Goal: Check status: Check status

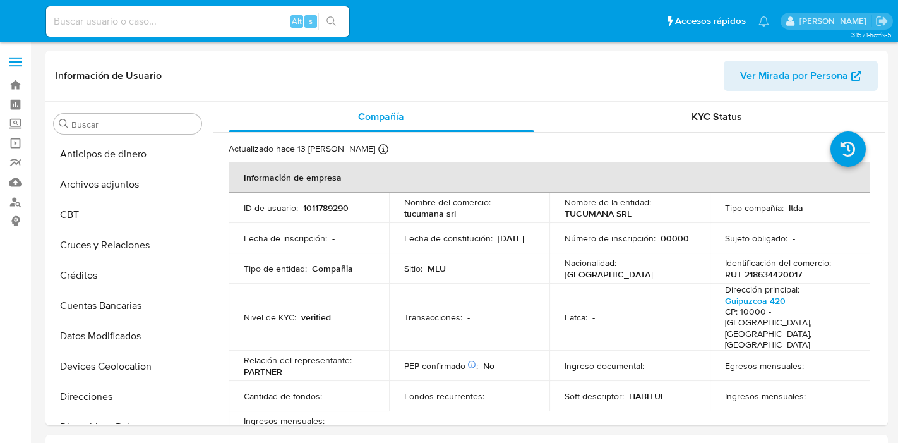
select select "10"
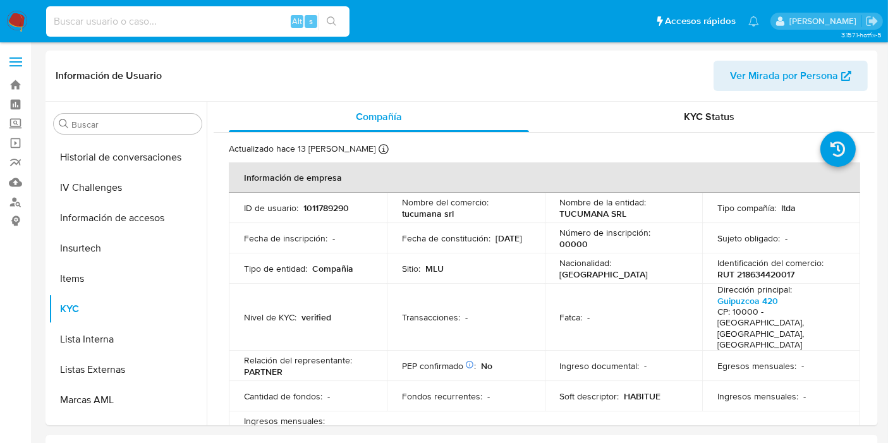
scroll to position [564, 0]
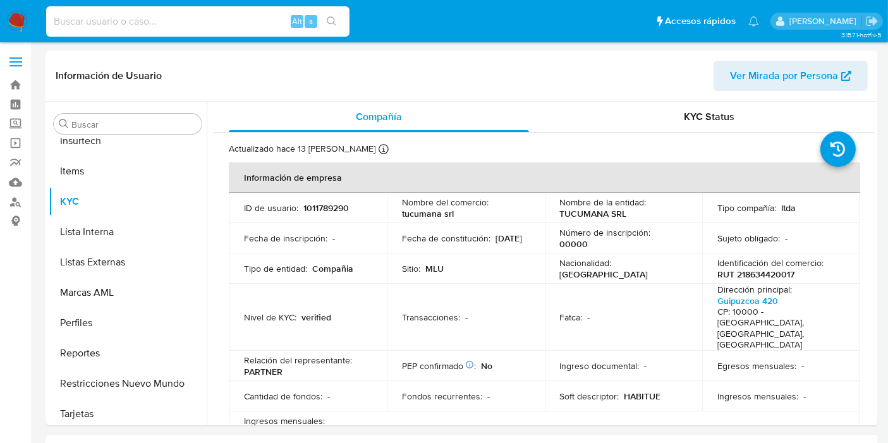
click at [132, 23] on input at bounding box center [197, 21] width 303 height 16
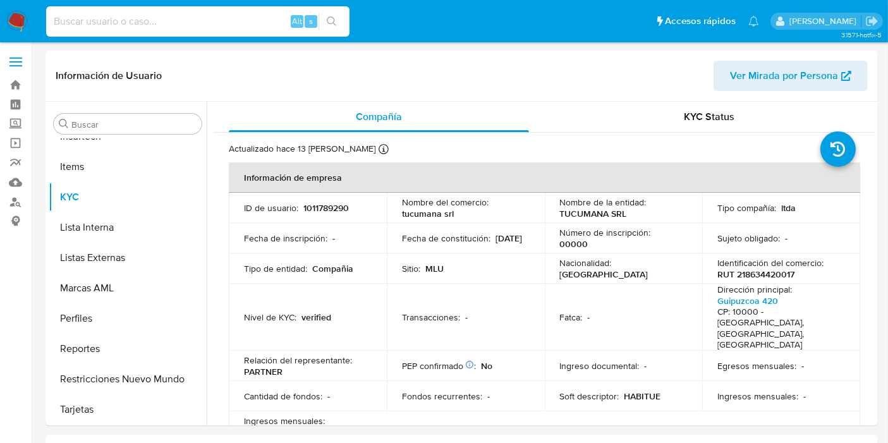
paste input "3991458"
type input "3991458"
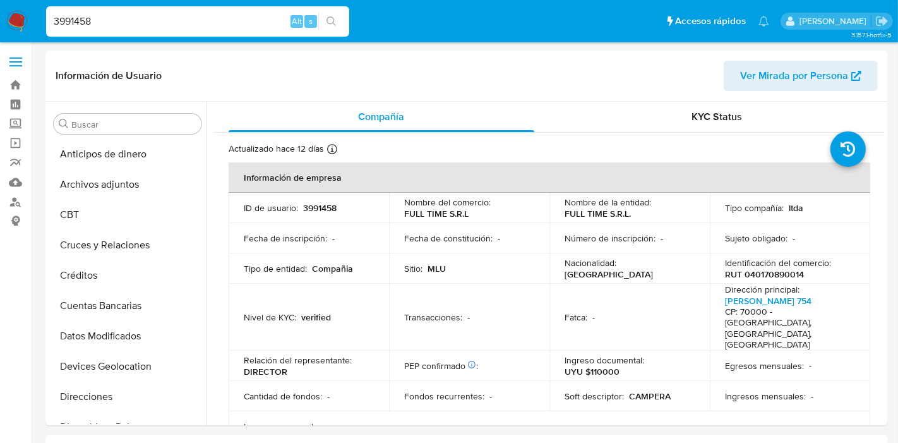
select select "10"
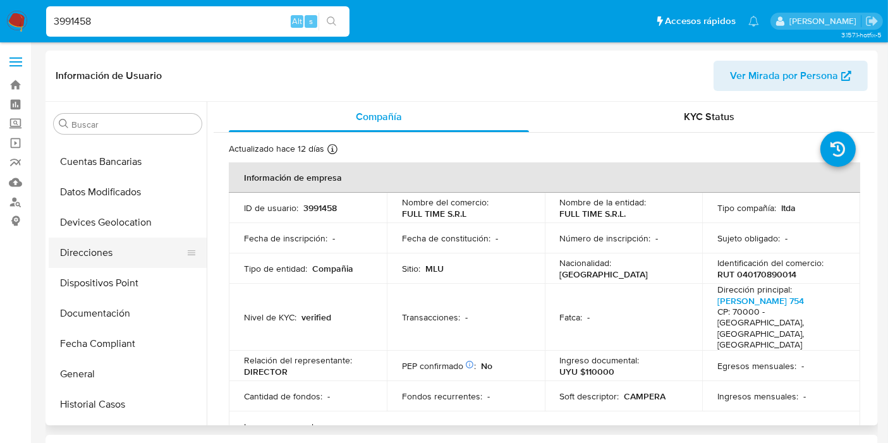
scroll to position [142, 0]
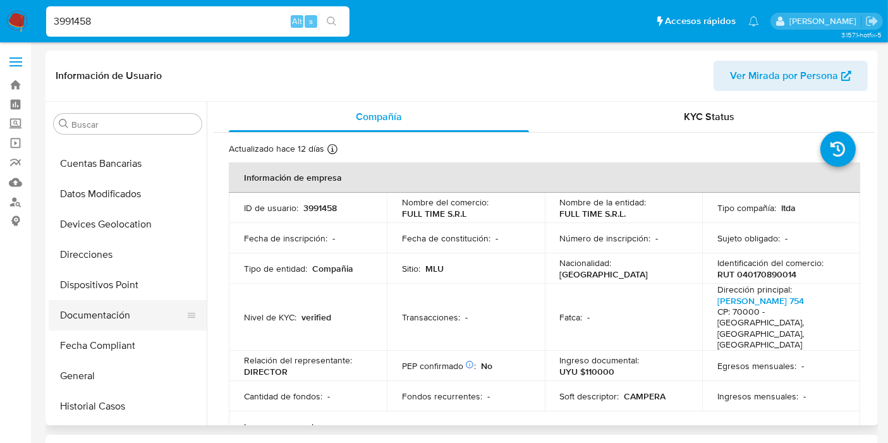
click at [135, 325] on button "Documentación" at bounding box center [123, 315] width 148 height 30
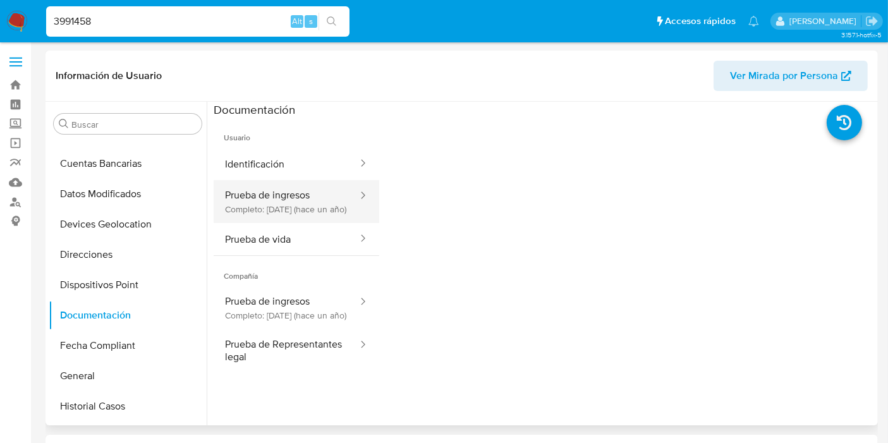
click at [302, 203] on button "Prueba de ingresos Completo: [DATE] (hace un año)" at bounding box center [286, 201] width 145 height 43
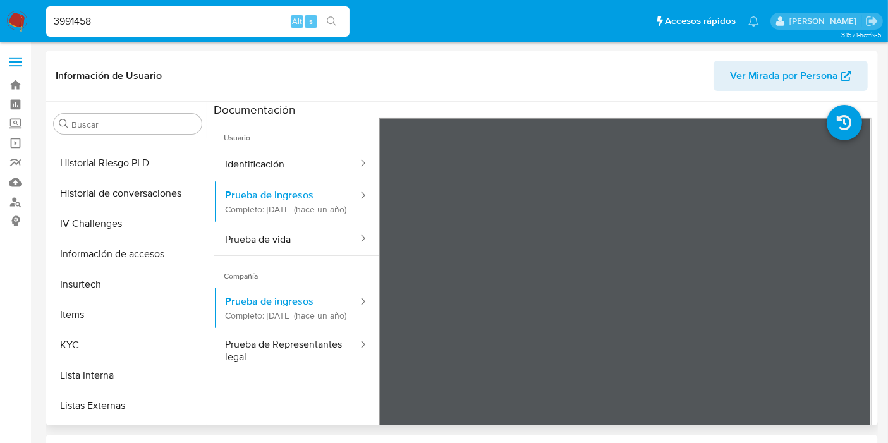
scroll to position [423, 0]
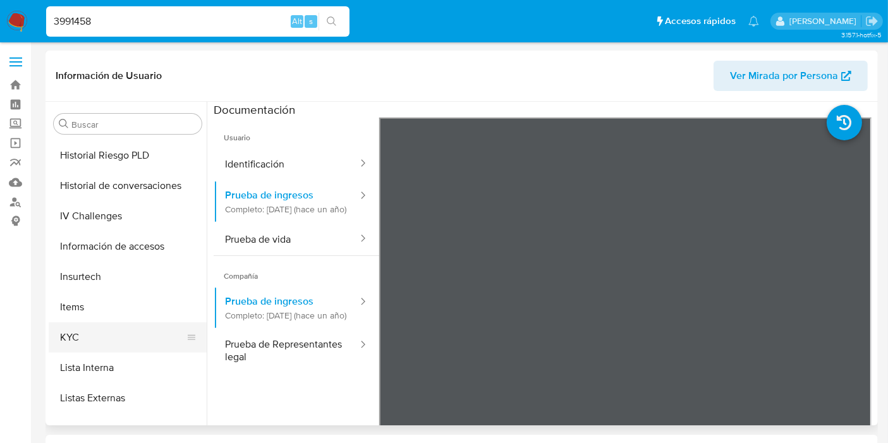
click at [95, 345] on button "KYC" at bounding box center [123, 337] width 148 height 30
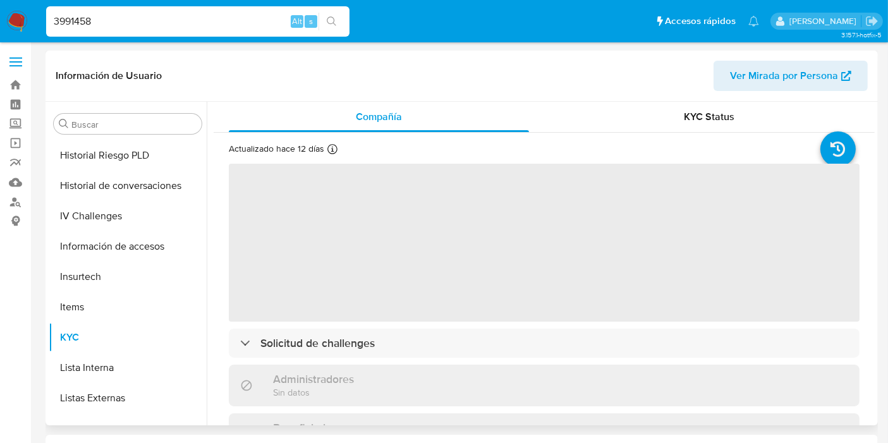
click at [706, 125] on div "KYC Status" at bounding box center [709, 117] width 300 height 30
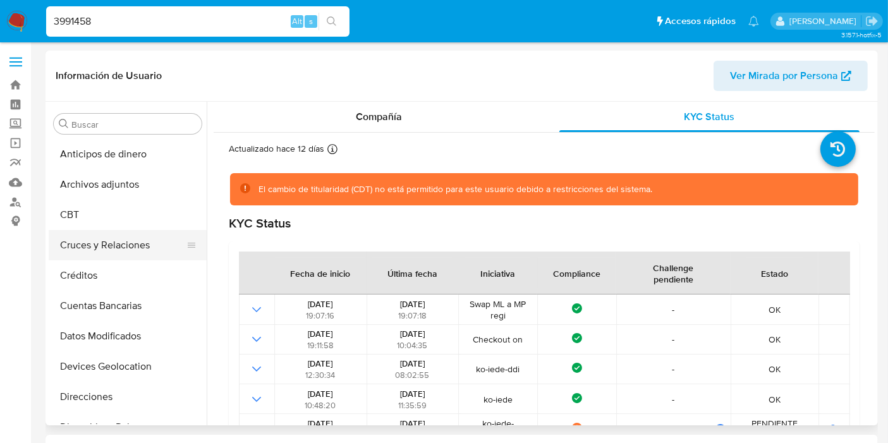
scroll to position [281, 0]
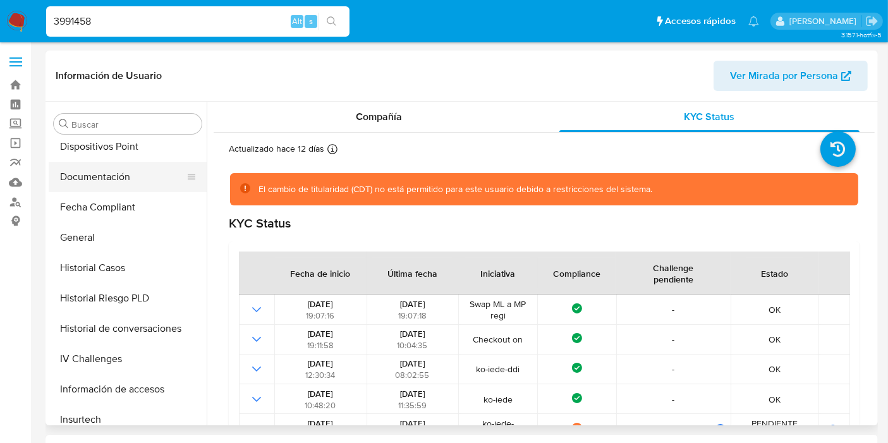
click at [112, 175] on button "Documentación" at bounding box center [123, 177] width 148 height 30
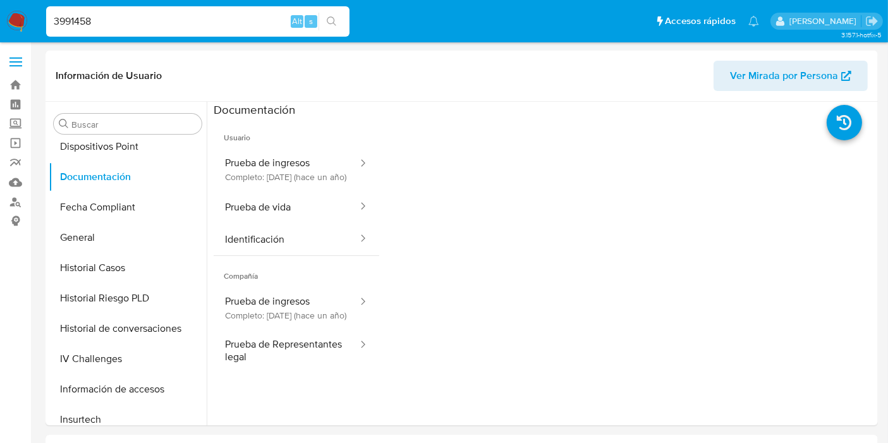
click at [104, 18] on input "3991458" at bounding box center [197, 21] width 303 height 16
paste input "1081862745"
type input "1081862745"
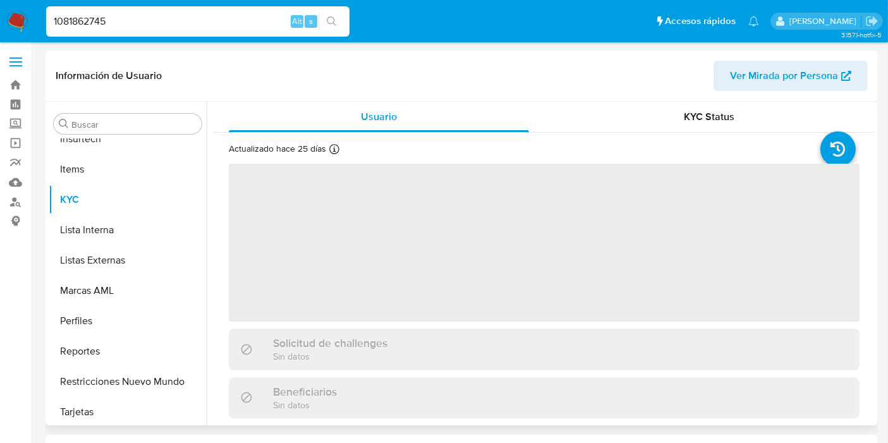
scroll to position [564, 0]
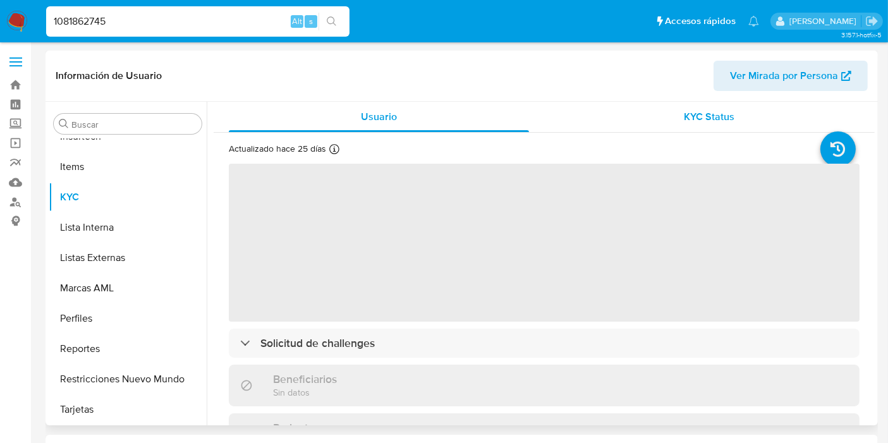
click at [720, 123] on span "KYC Status" at bounding box center [709, 116] width 51 height 15
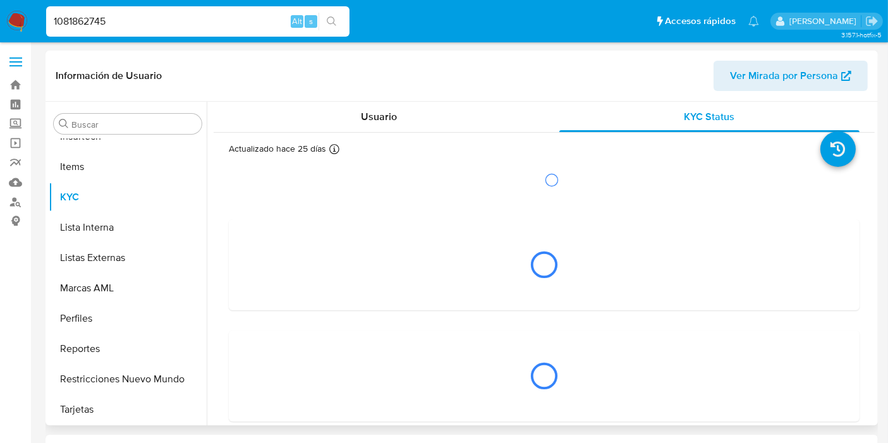
select select "10"
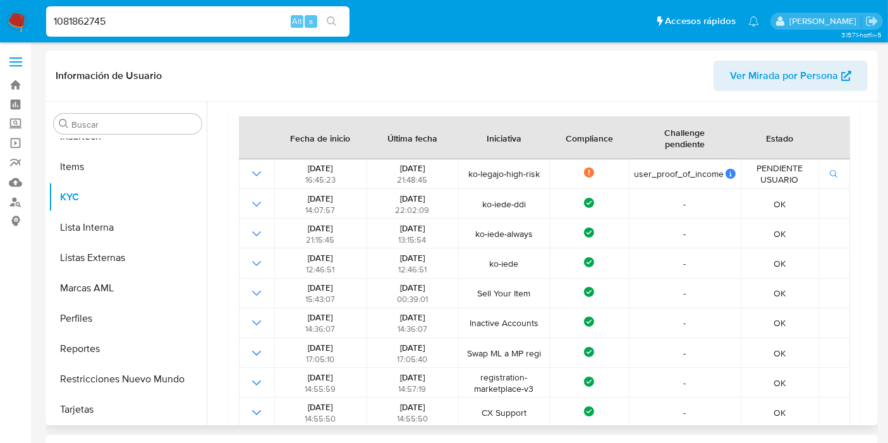
scroll to position [21, 0]
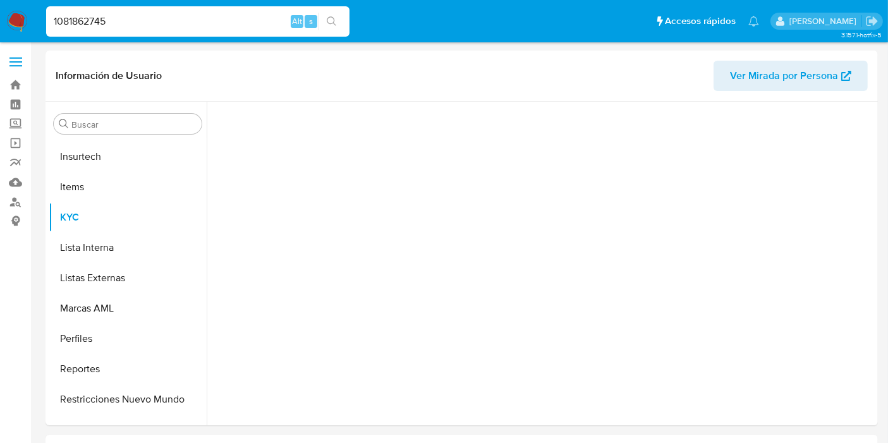
scroll to position [564, 0]
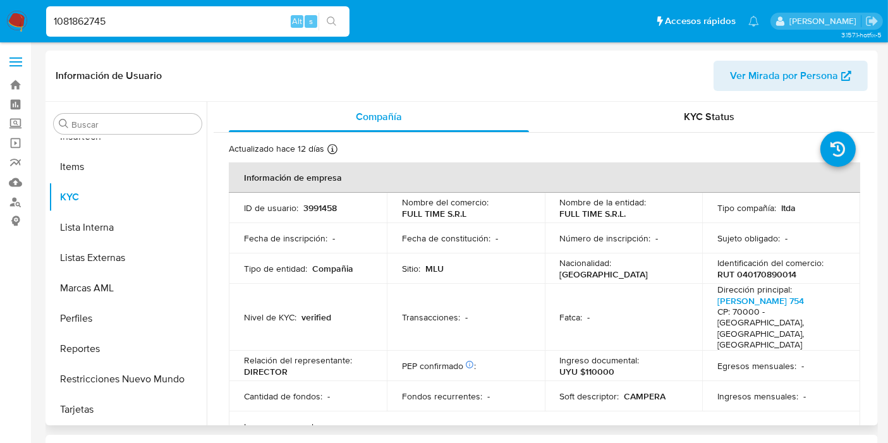
select select "10"
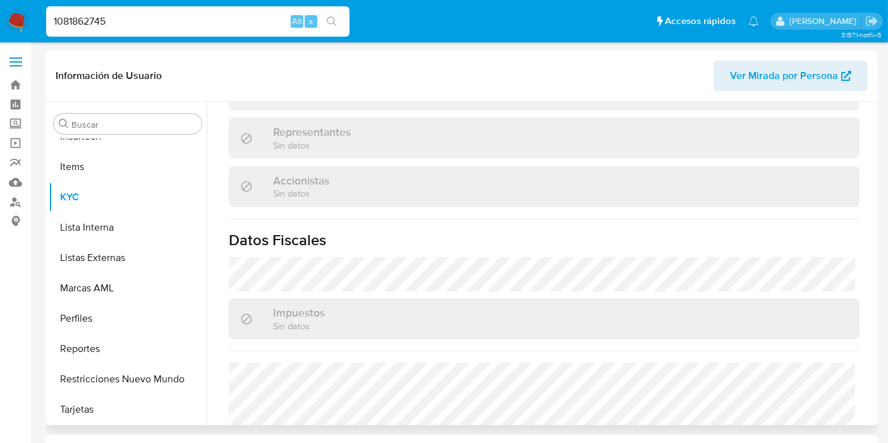
scroll to position [351, 0]
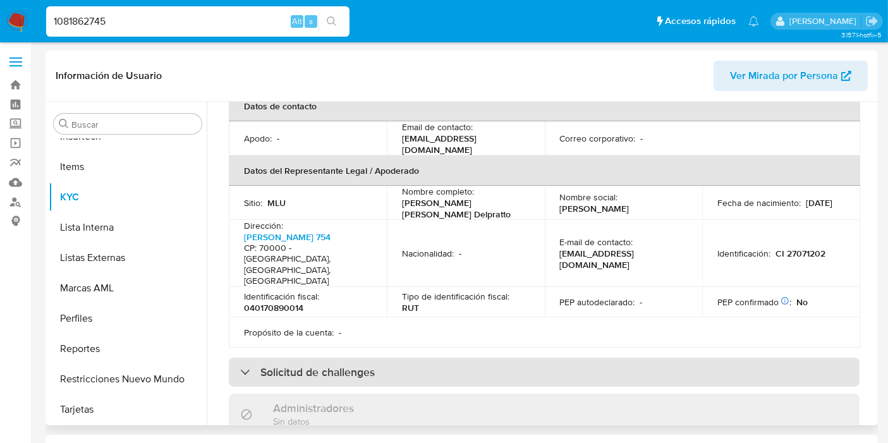
click at [636, 358] on div "Solicitud de challenges" at bounding box center [544, 372] width 631 height 29
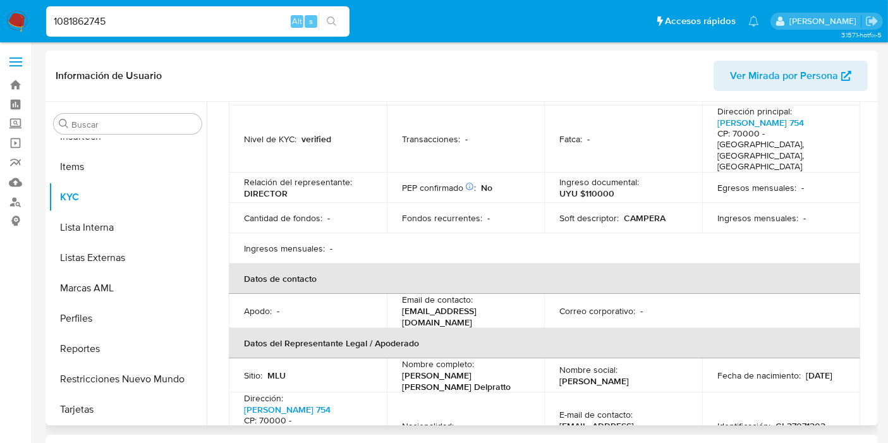
scroll to position [0, 0]
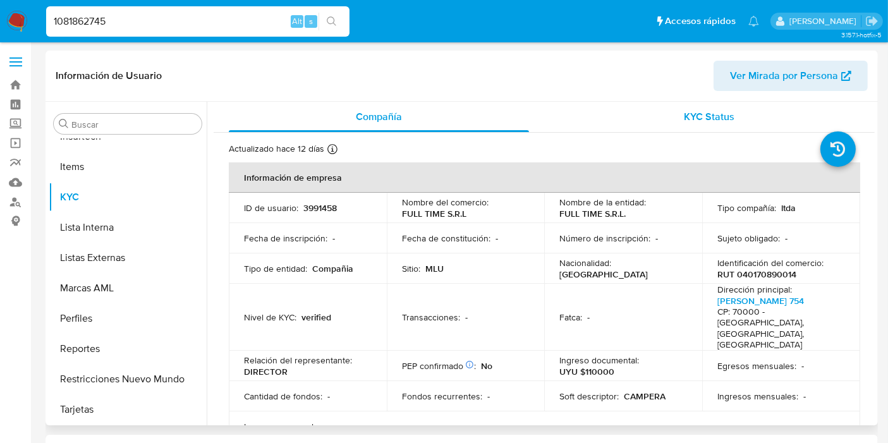
click at [715, 121] on span "KYC Status" at bounding box center [709, 116] width 51 height 15
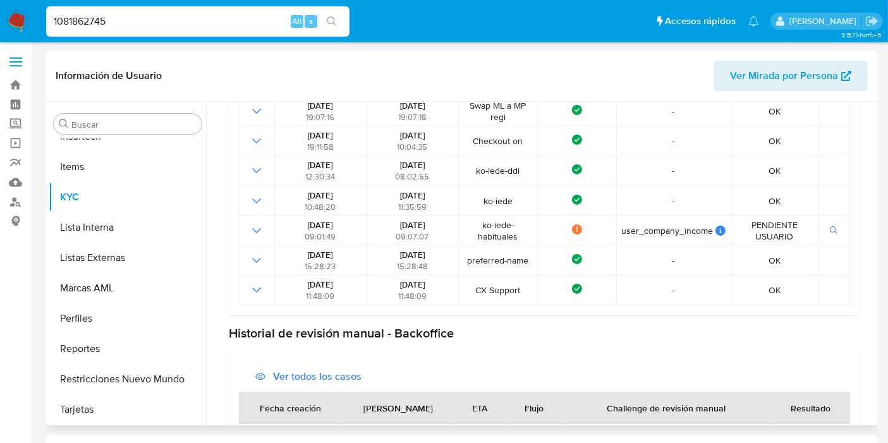
scroll to position [210, 0]
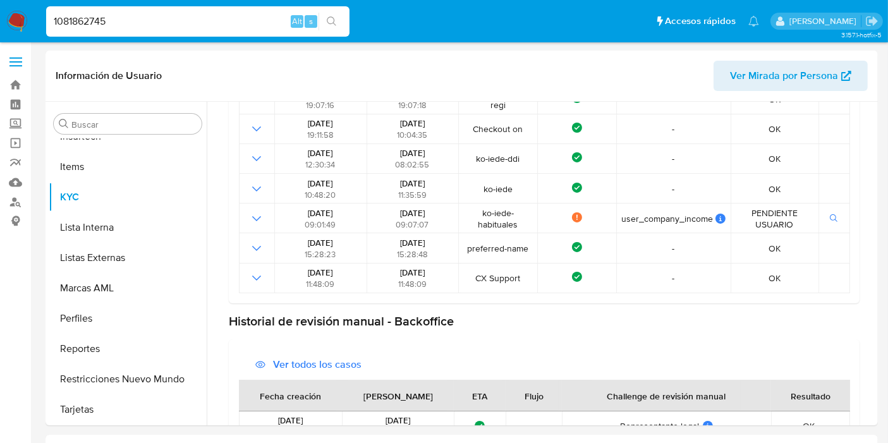
click at [76, 18] on input "1081862745" at bounding box center [197, 21] width 303 height 16
paste input "557337992"
type input "1557337992"
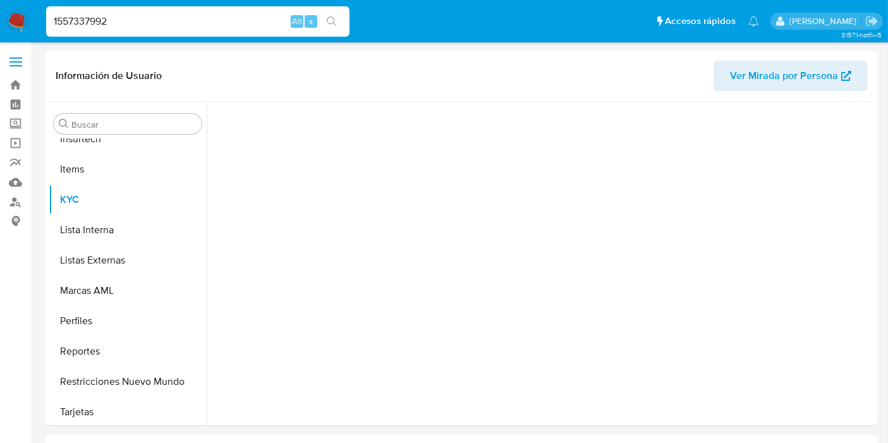
scroll to position [564, 0]
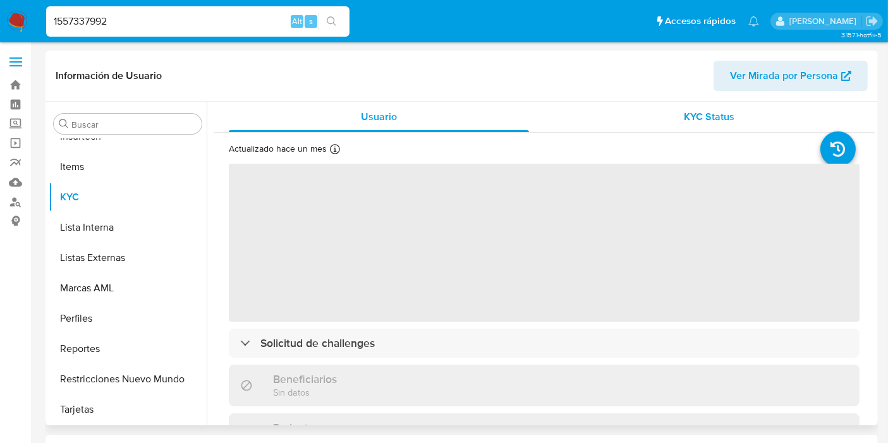
click at [715, 118] on span "KYC Status" at bounding box center [709, 116] width 51 height 15
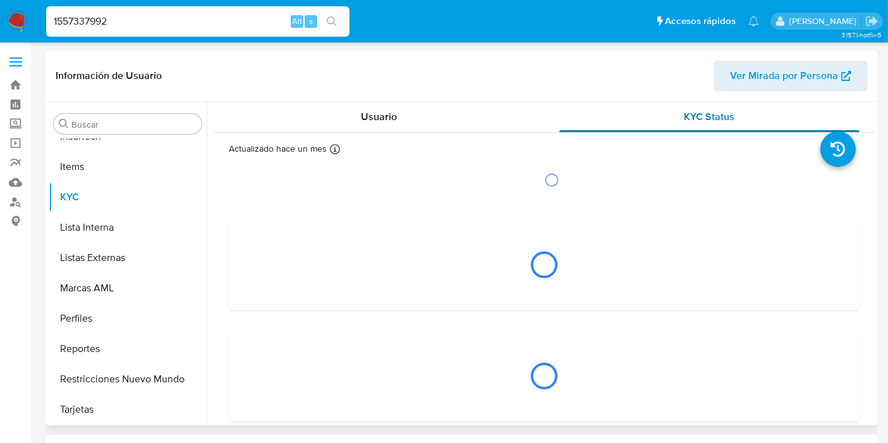
select select "10"
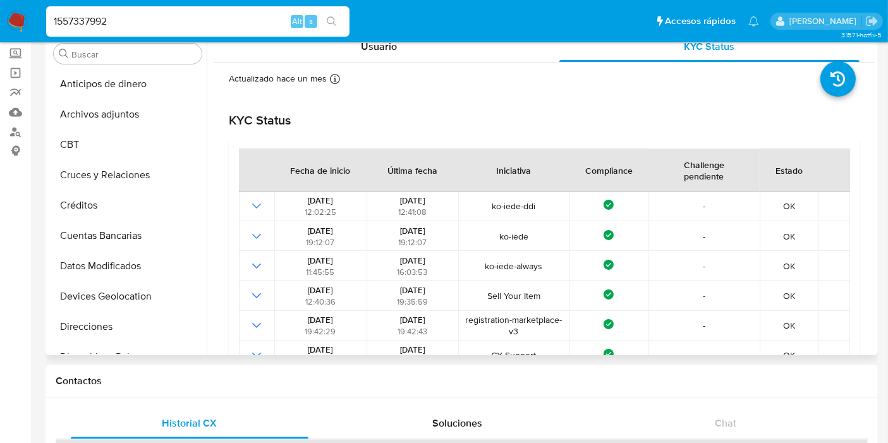
scroll to position [140, 0]
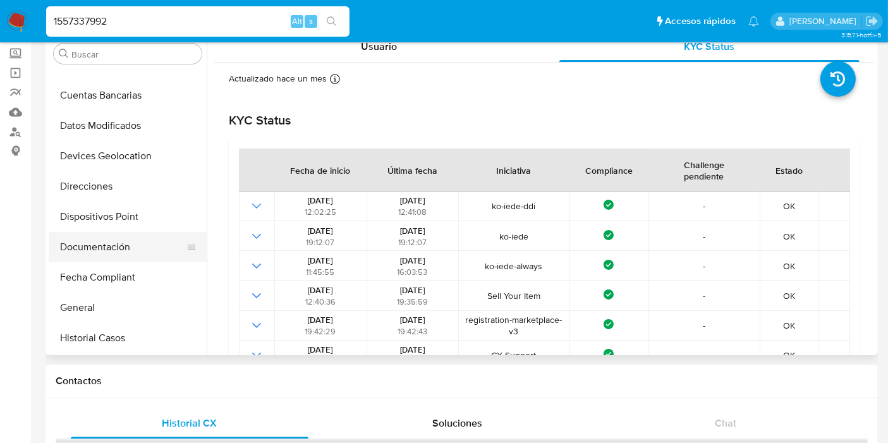
click at [135, 249] on button "Documentación" at bounding box center [123, 247] width 148 height 30
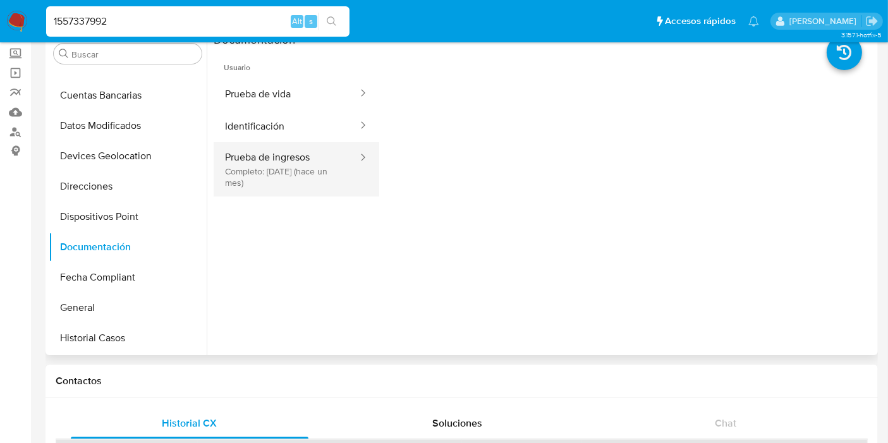
click at [297, 155] on button "Prueba de ingresos Completo: [DATE] (hace un mes)" at bounding box center [286, 169] width 145 height 54
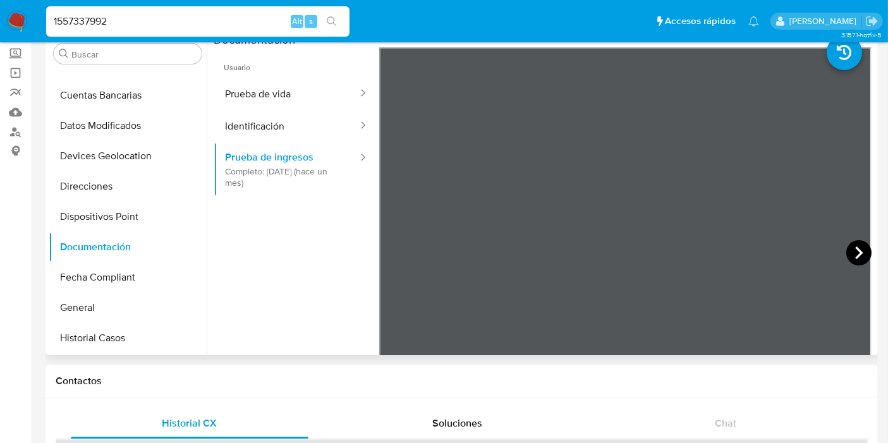
click at [846, 251] on icon at bounding box center [858, 252] width 25 height 25
click at [392, 251] on icon at bounding box center [394, 252] width 8 height 13
click at [864, 248] on icon at bounding box center [858, 252] width 25 height 25
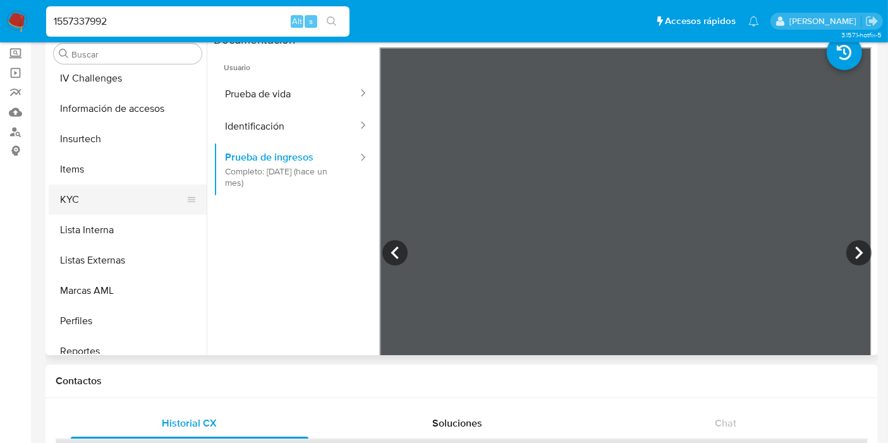
click at [125, 205] on button "KYC" at bounding box center [123, 199] width 148 height 30
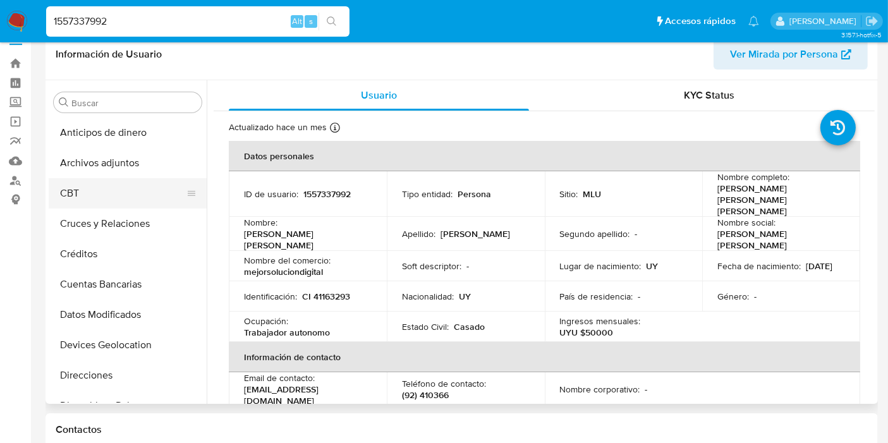
scroll to position [0, 0]
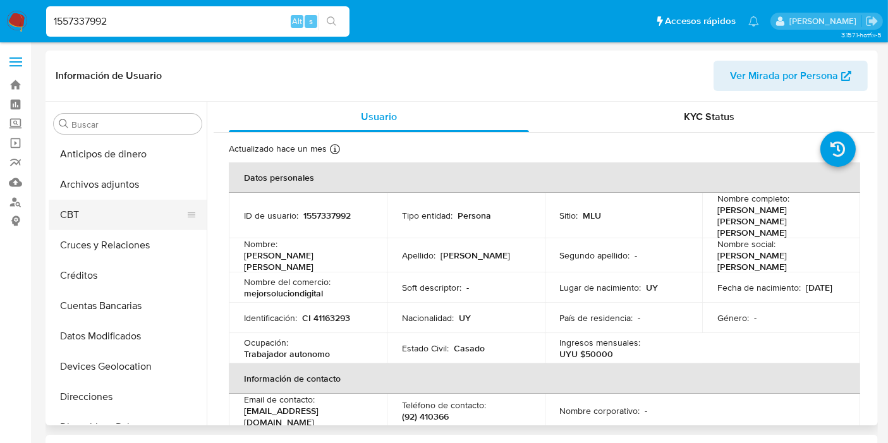
click at [102, 220] on button "CBT" at bounding box center [123, 215] width 148 height 30
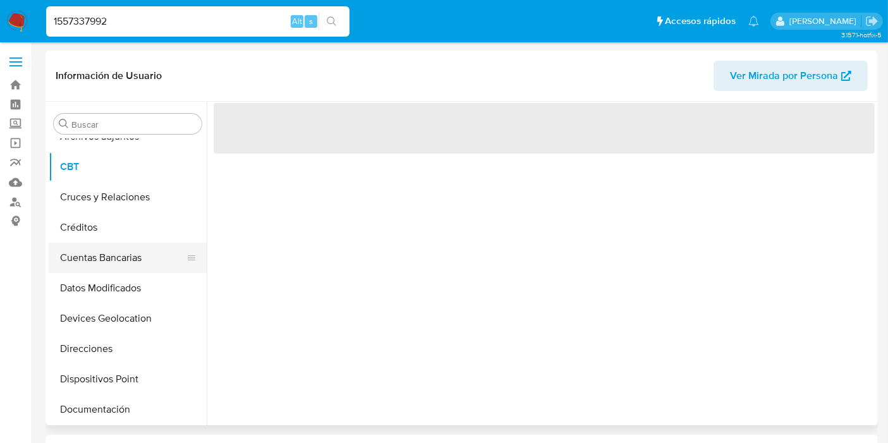
scroll to position [70, 0]
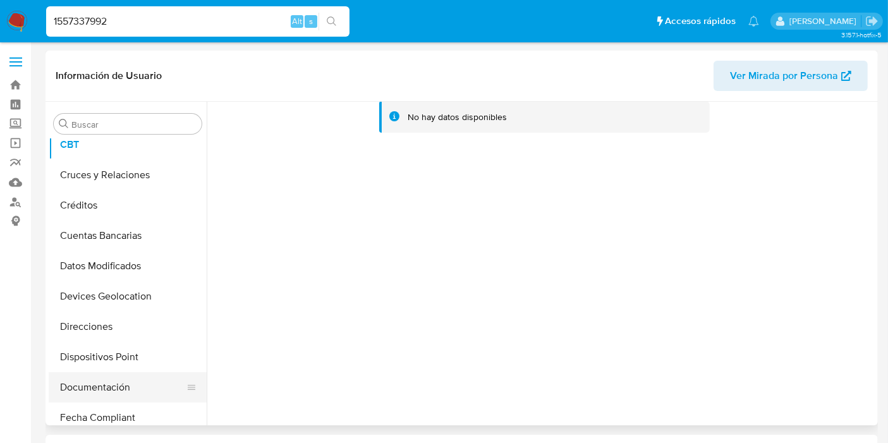
click at [134, 383] on button "Documentación" at bounding box center [123, 387] width 148 height 30
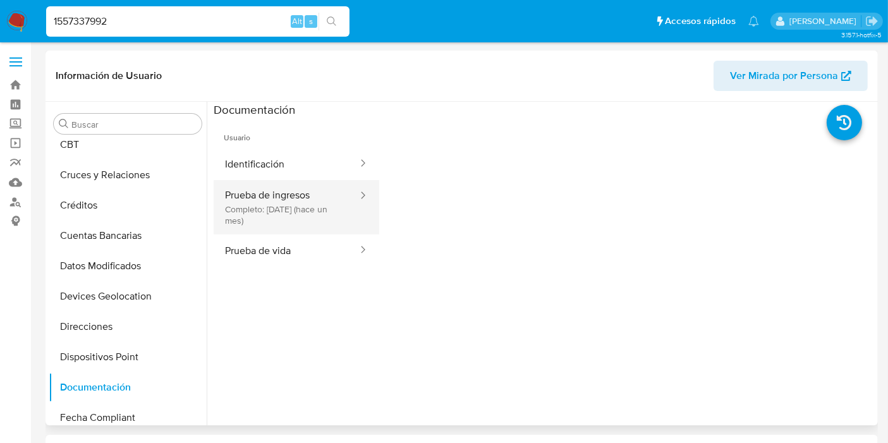
click at [349, 196] on div at bounding box center [359, 196] width 20 height 15
click at [303, 221] on button "Prueba de ingresos Completo: [DATE] (hace un mes)" at bounding box center [286, 207] width 145 height 54
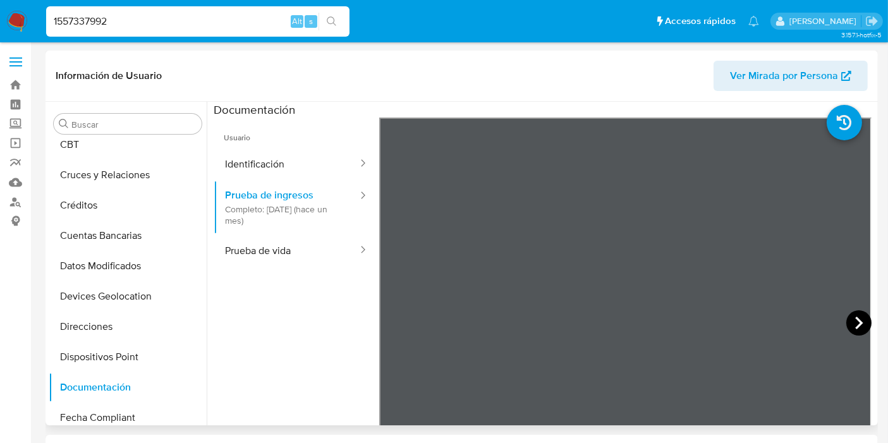
click at [850, 322] on icon at bounding box center [858, 322] width 25 height 25
click at [858, 322] on icon at bounding box center [858, 322] width 25 height 25
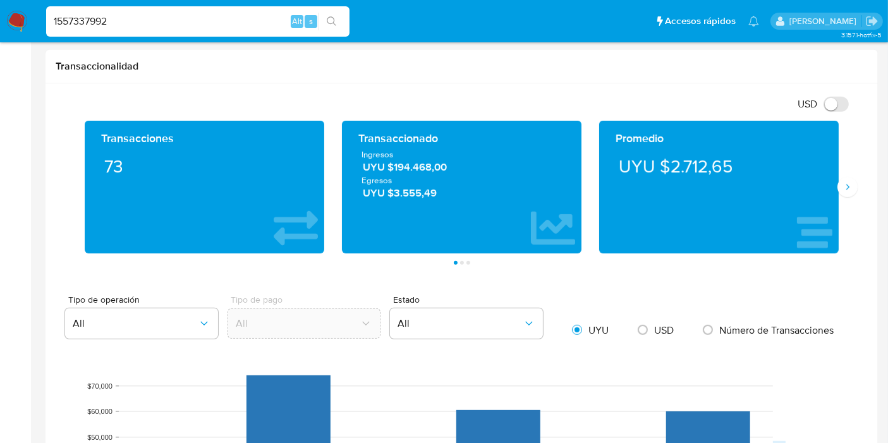
scroll to position [912, 0]
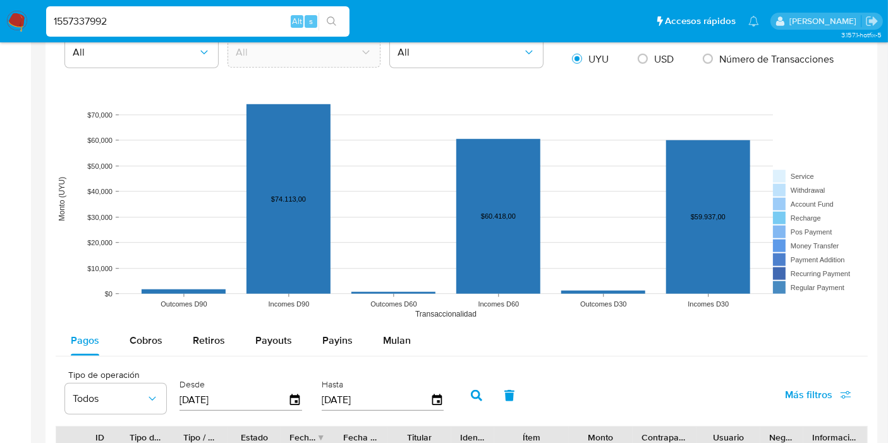
click at [111, 11] on div "1557337992 Alt s" at bounding box center [197, 21] width 303 height 30
click at [111, 20] on input "1557337992" at bounding box center [197, 21] width 303 height 16
paste input "269820578"
type input "269820578"
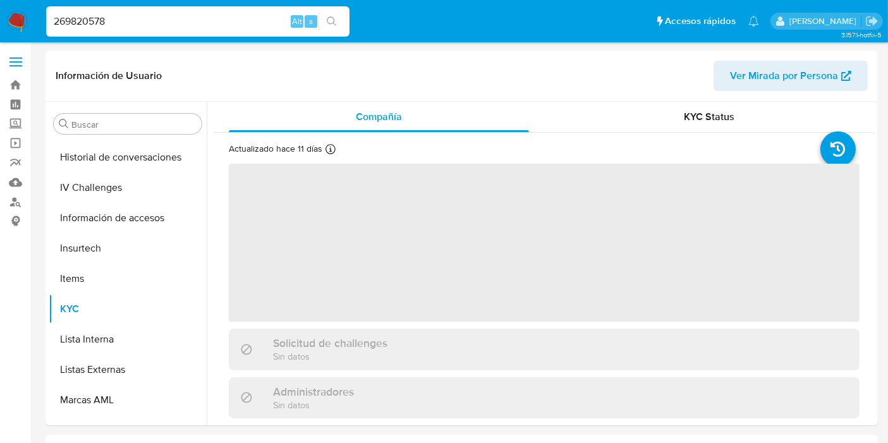
scroll to position [564, 0]
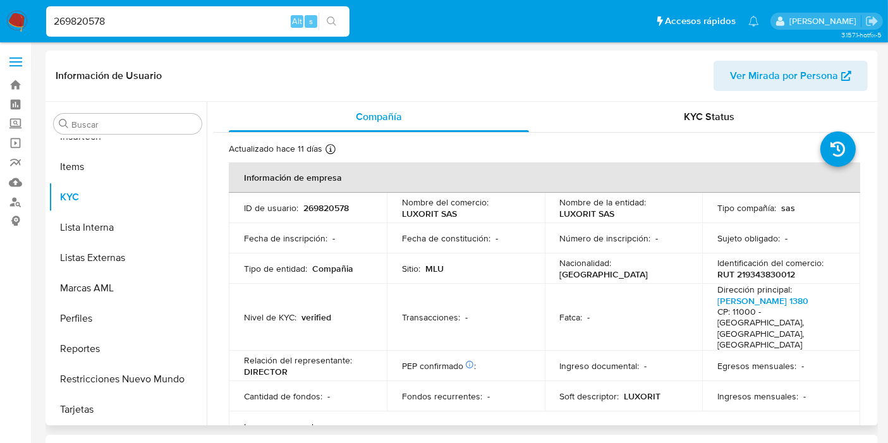
select select "10"
click at [704, 116] on span "KYC Status" at bounding box center [709, 116] width 51 height 15
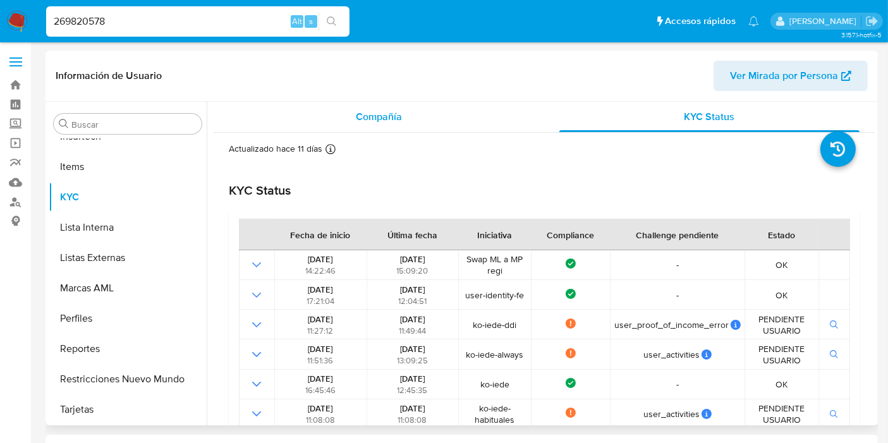
click at [402, 116] on div "Compañía" at bounding box center [379, 117] width 300 height 30
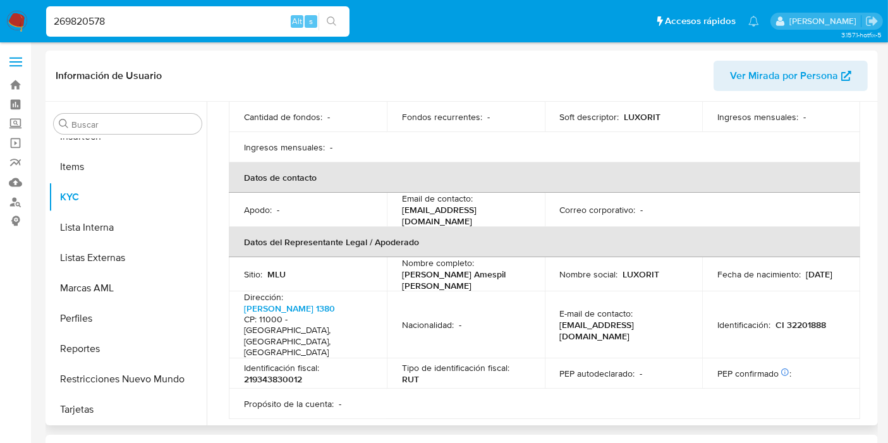
scroll to position [612, 0]
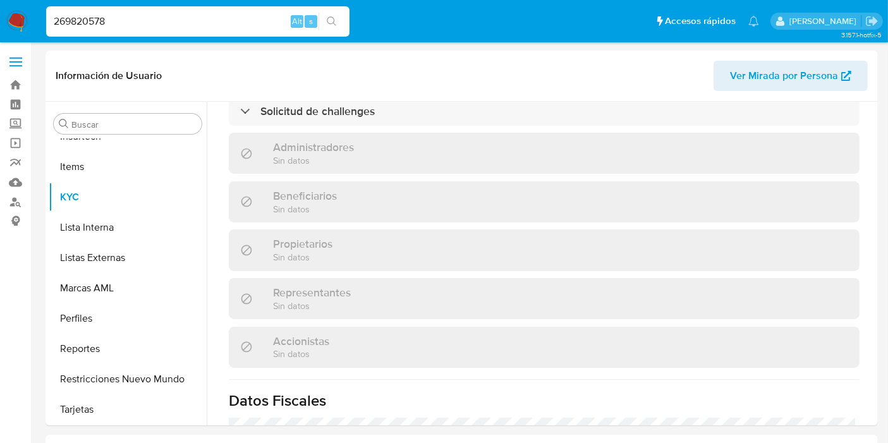
click at [128, 21] on input "269820578" at bounding box center [197, 21] width 303 height 16
paste input "326106020"
type input "326106020"
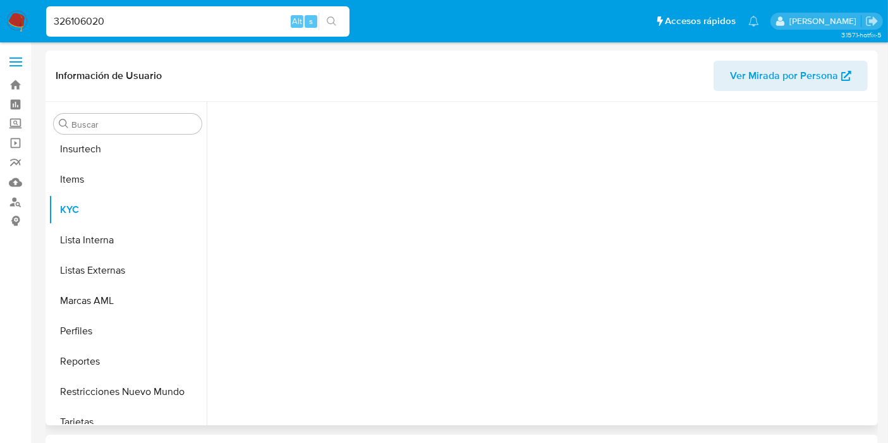
scroll to position [564, 0]
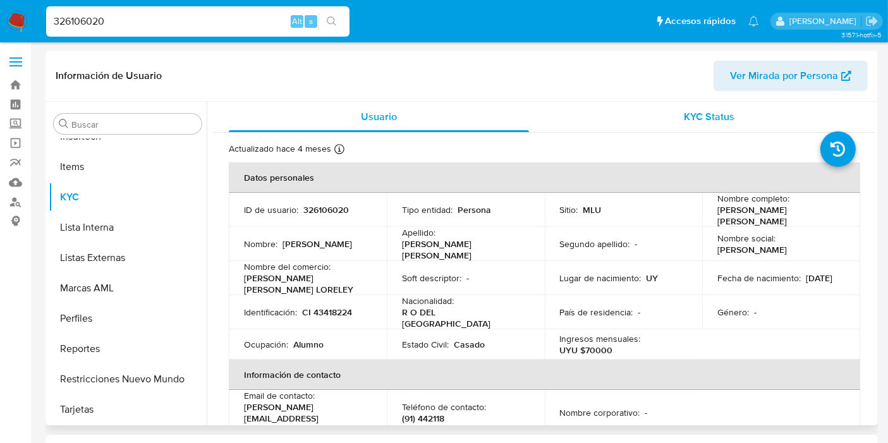
select select "10"
click at [702, 112] on span "KYC Status" at bounding box center [709, 116] width 51 height 15
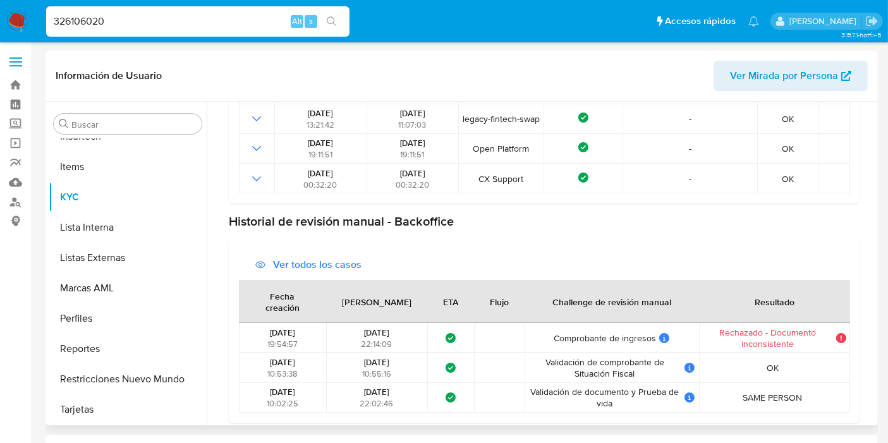
scroll to position [430, 0]
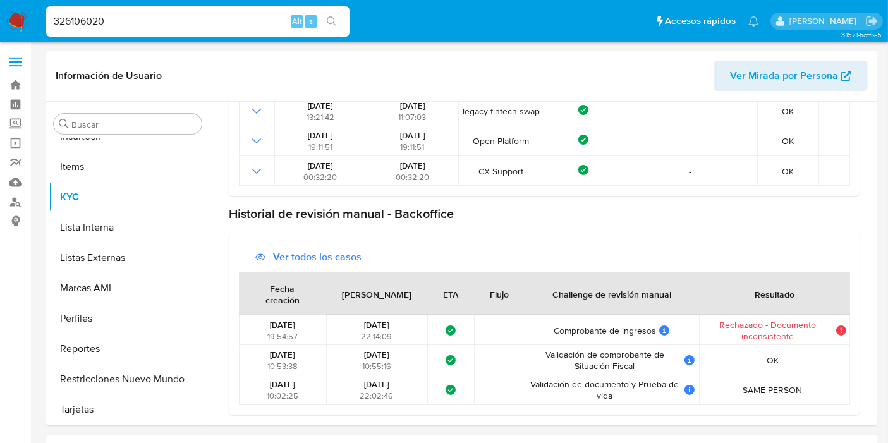
click at [90, 22] on input "326106020" at bounding box center [197, 21] width 303 height 16
paste input "468324792"
type input "468324792"
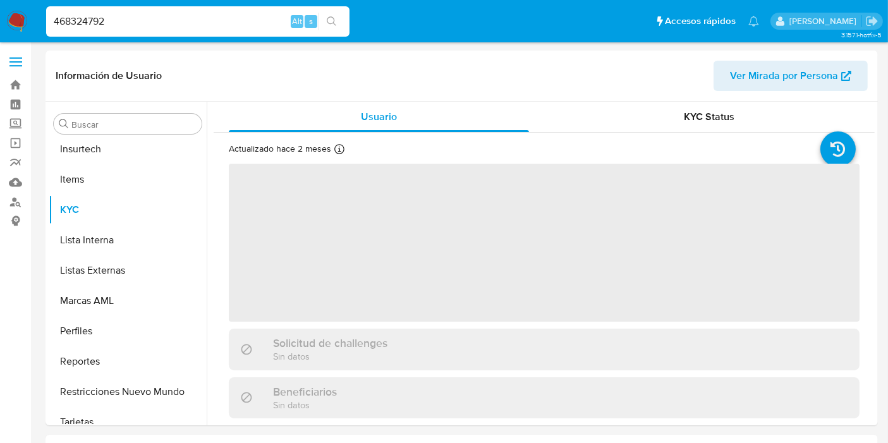
scroll to position [564, 0]
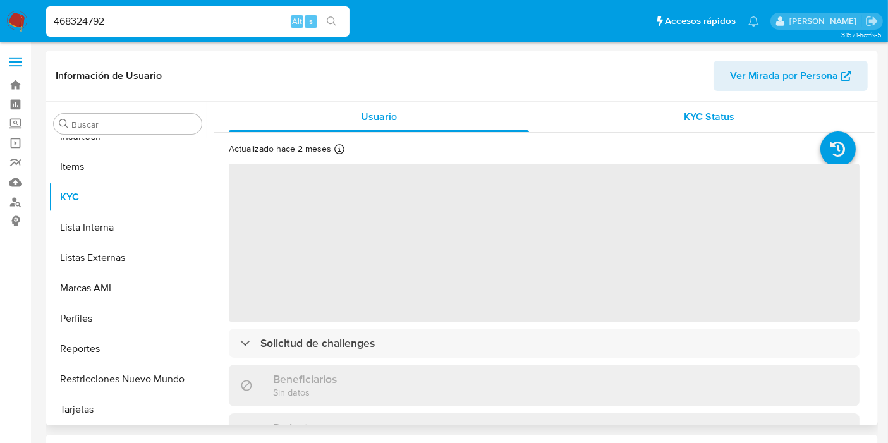
select select "10"
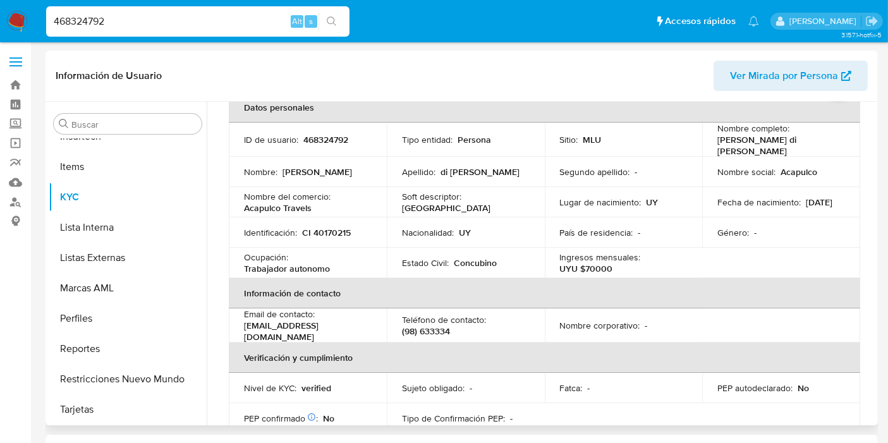
scroll to position [0, 0]
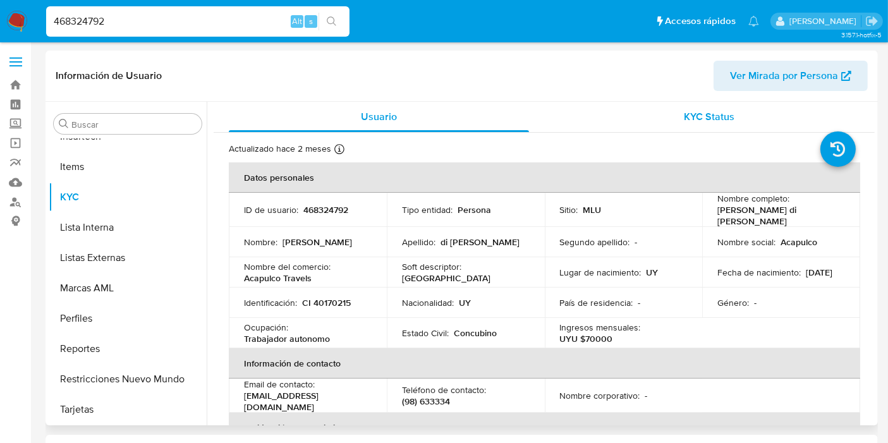
click at [708, 115] on span "KYC Status" at bounding box center [709, 116] width 51 height 15
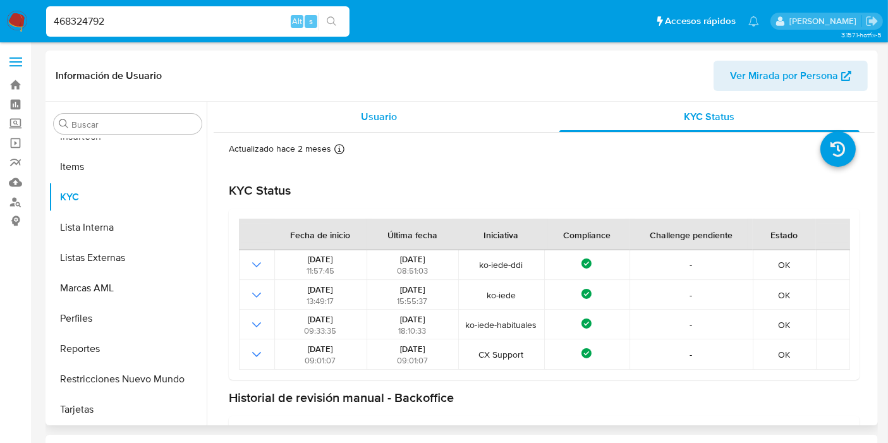
scroll to position [112, 0]
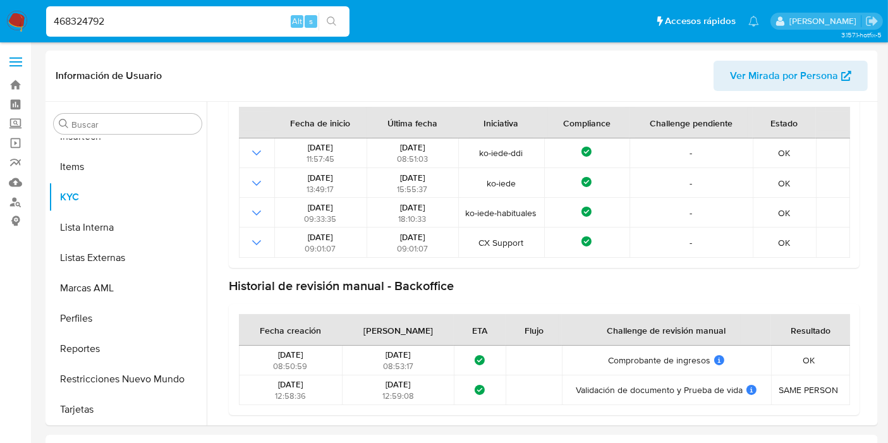
click at [78, 24] on input "468324792" at bounding box center [197, 21] width 303 height 16
paste input "618240366"
type input "618240366"
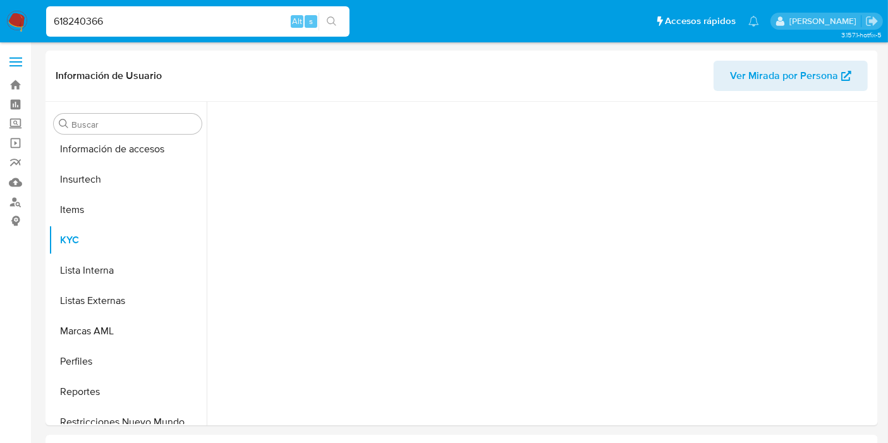
scroll to position [564, 0]
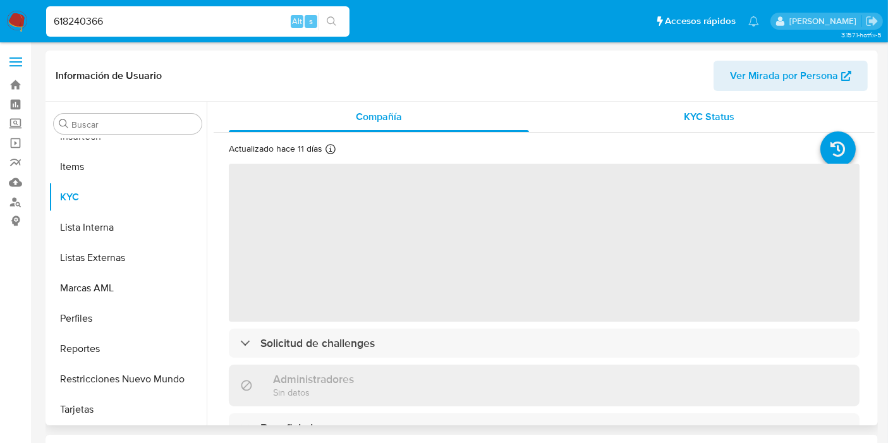
click at [684, 125] on div "KYC Status" at bounding box center [709, 117] width 300 height 30
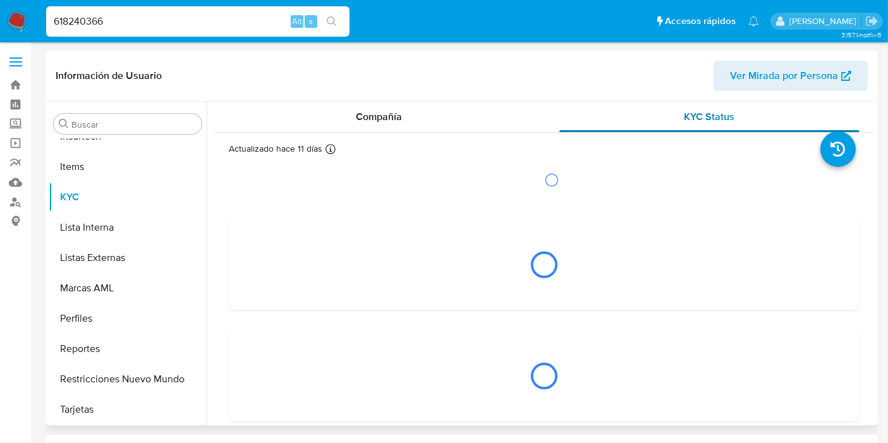
select select "10"
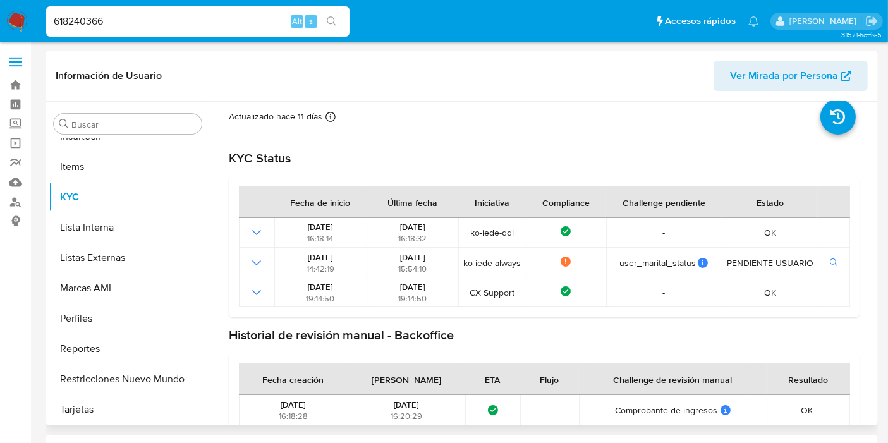
scroll to position [0, 0]
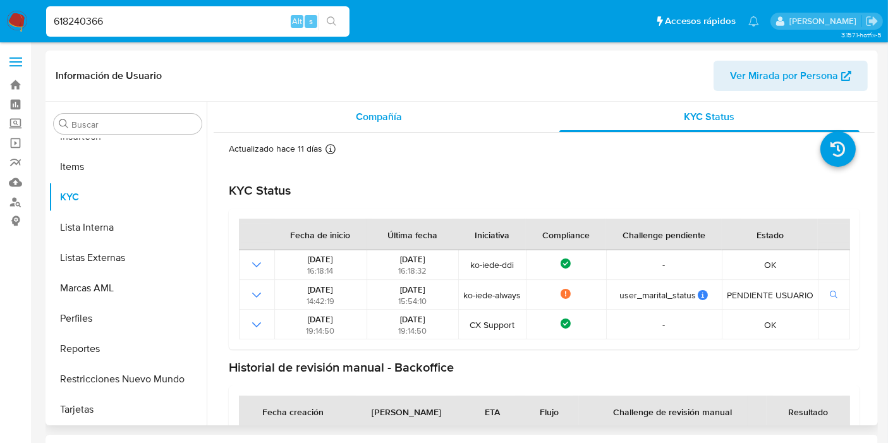
click at [358, 112] on span "Compañía" at bounding box center [379, 116] width 46 height 15
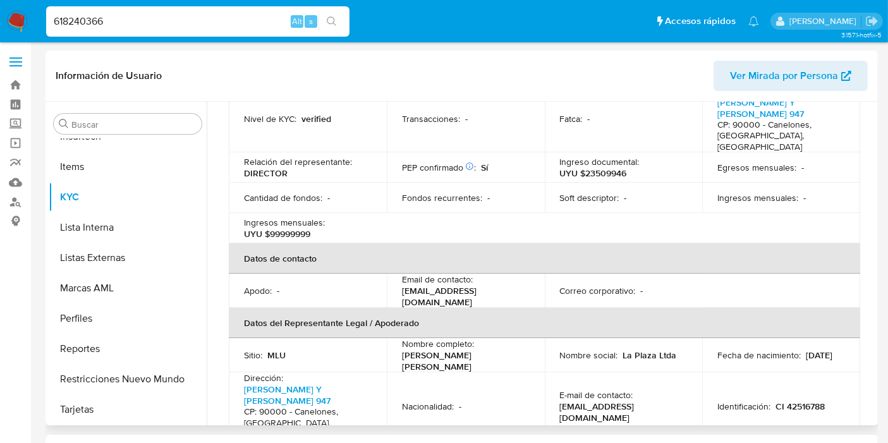
scroll to position [115, 0]
